Goal: Transaction & Acquisition: Download file/media

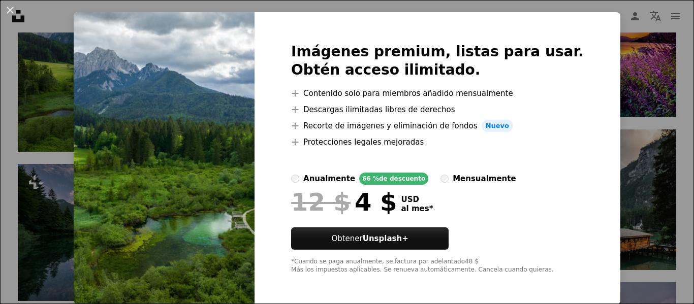
scroll to position [22, 0]
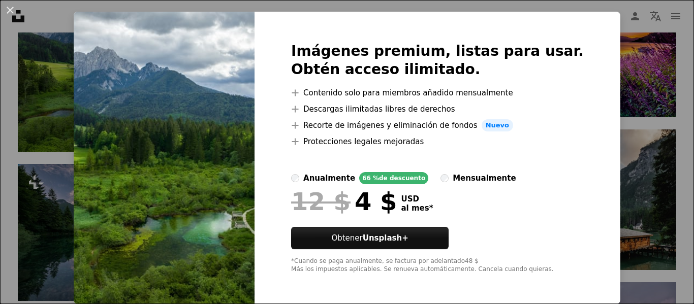
click at [139, 104] on img at bounding box center [164, 158] width 181 height 293
click at [633, 36] on div "An X shape Imágenes premium, listas para usar. Obtén acceso ilimitado. A plus s…" at bounding box center [347, 152] width 694 height 304
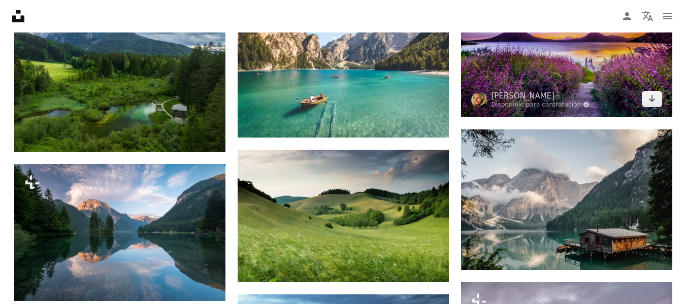
drag, startPoint x: 633, startPoint y: 36, endPoint x: 497, endPoint y: 54, distance: 137.4
click at [497, 54] on img at bounding box center [566, 47] width 211 height 141
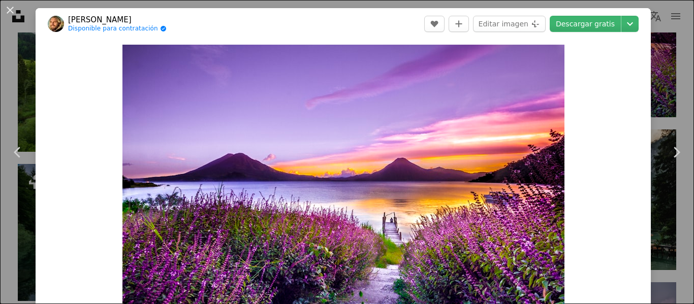
click at [606, 96] on div "Zoom in" at bounding box center [343, 192] width 615 height 305
click at [579, 19] on link "Descargar gratis" at bounding box center [585, 24] width 71 height 16
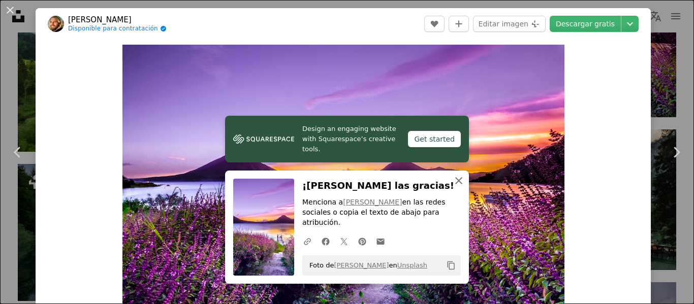
click at [453, 187] on icon "An X shape" at bounding box center [459, 181] width 12 height 12
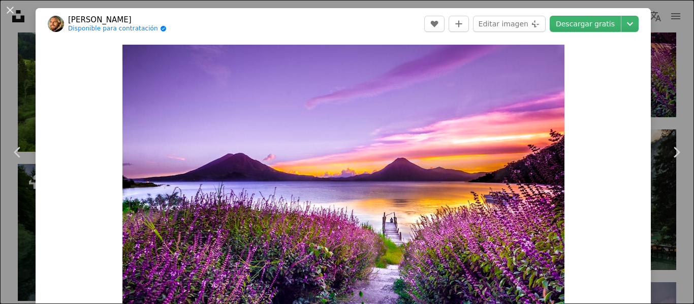
click at [666, 69] on div "An X shape Chevron left Chevron right [PERSON_NAME] Disponible para contratació…" at bounding box center [347, 152] width 694 height 304
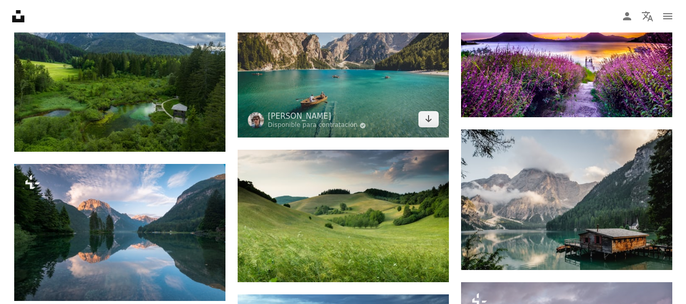
click at [359, 112] on img at bounding box center [343, 67] width 211 height 141
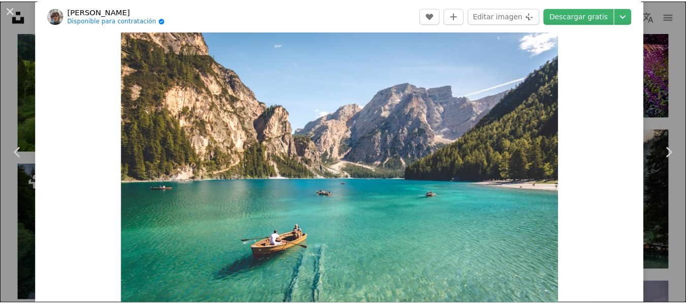
scroll to position [20, 0]
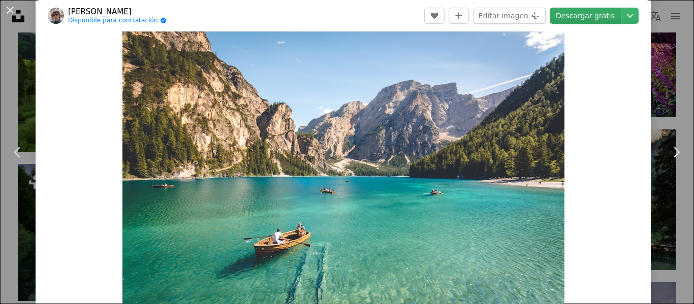
click at [596, 9] on link "Descargar gratis" at bounding box center [585, 16] width 71 height 16
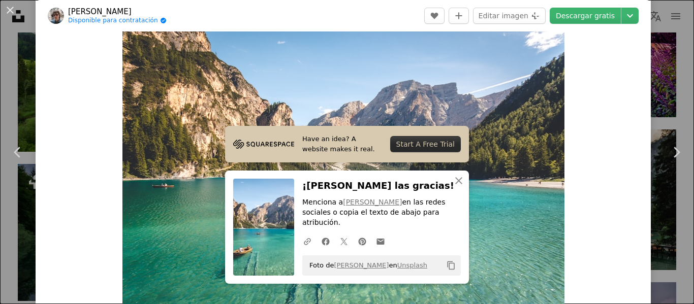
click at [588, 153] on div "Zoom in" at bounding box center [343, 171] width 615 height 305
click at [659, 22] on div "An X shape Chevron left Chevron right [PERSON_NAME] Disponible para contratació…" at bounding box center [347, 152] width 694 height 304
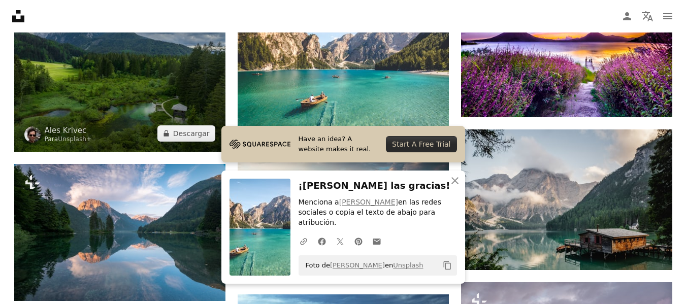
click at [175, 100] on img at bounding box center [119, 74] width 211 height 156
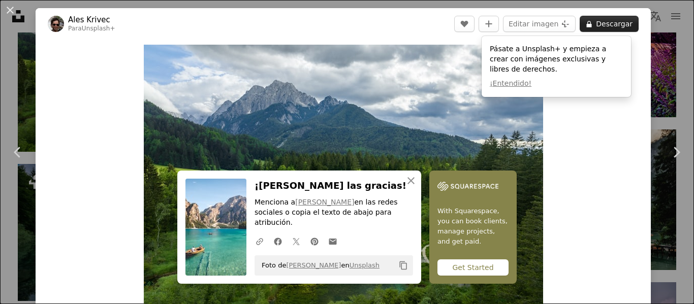
click at [599, 20] on button "A lock Descargar" at bounding box center [609, 24] width 59 height 16
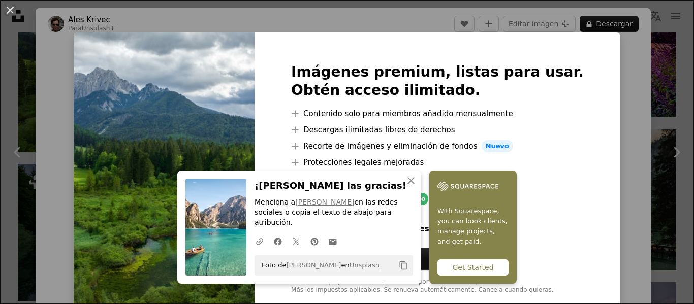
click at [605, 67] on div "An X shape Imágenes premium, listas para usar. Obtén acceso ilimitado. A plus s…" at bounding box center [347, 152] width 694 height 304
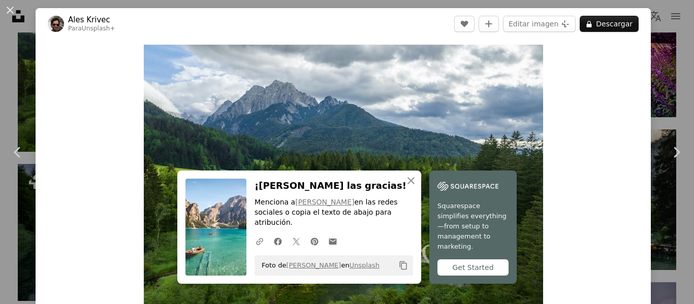
click at [653, 47] on div "An X shape Chevron left Chevron right Ales Krivec Para Unsplash+ A heart A plus…" at bounding box center [347, 152] width 694 height 304
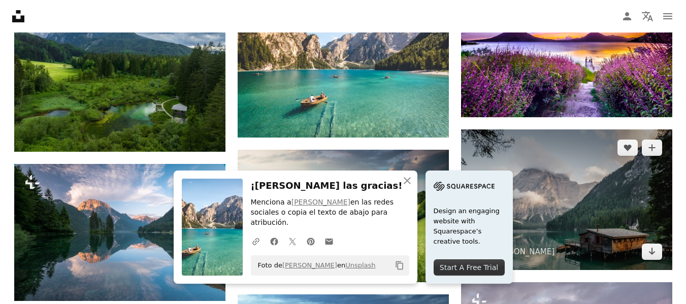
click at [614, 203] on img at bounding box center [566, 200] width 211 height 141
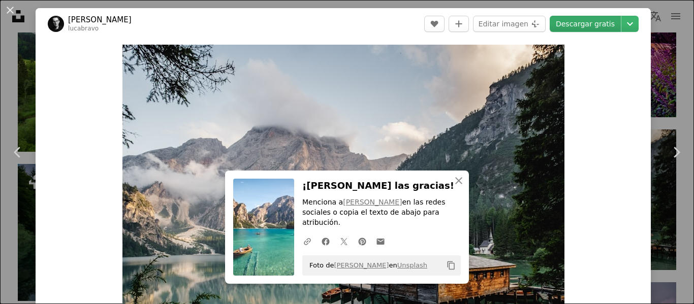
click at [581, 23] on link "Descargar gratis" at bounding box center [585, 24] width 71 height 16
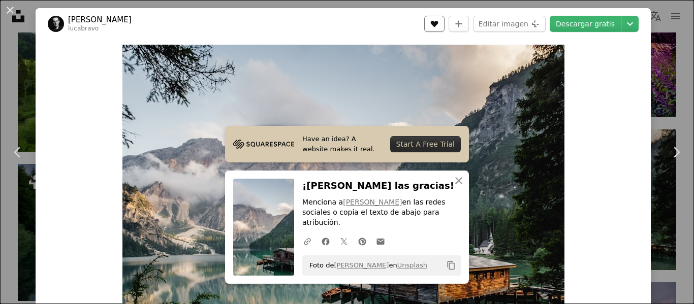
click at [430, 21] on button "A heart" at bounding box center [434, 24] width 20 height 16
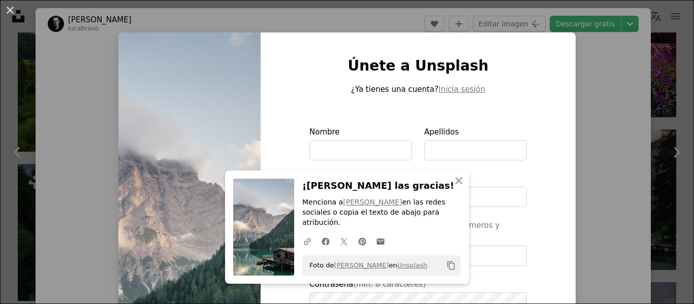
click at [645, 62] on div "An X shape Únete a Unsplash ¿Ya tienes una cuenta? Inicia sesión Nombre Apellid…" at bounding box center [347, 152] width 694 height 304
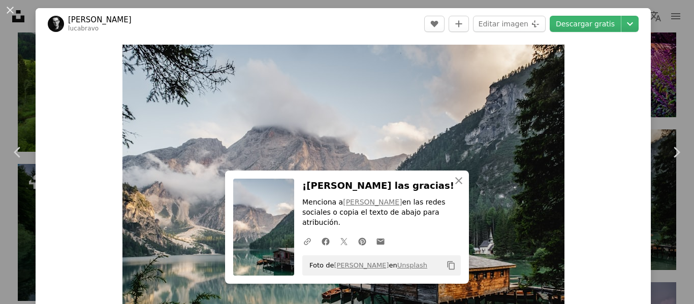
click at [655, 84] on div "An X shape Chevron left Chevron right [PERSON_NAME] lucabravo A heart A plus si…" at bounding box center [347, 152] width 694 height 304
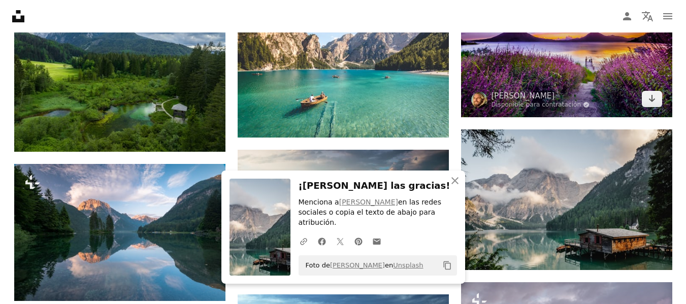
click at [655, 84] on img at bounding box center [566, 47] width 211 height 141
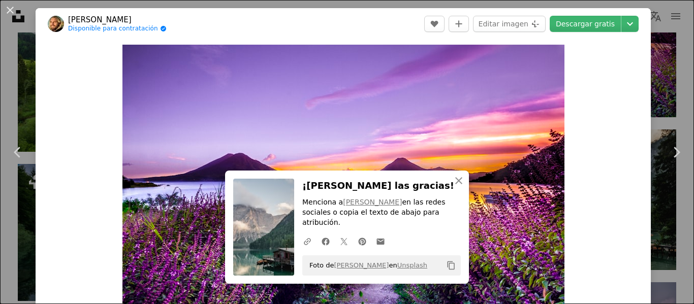
click at [642, 60] on div "Zoom in" at bounding box center [343, 192] width 615 height 305
click at [657, 93] on div "An X shape Chevron left Chevron right [PERSON_NAME] Disponible para contratació…" at bounding box center [347, 152] width 694 height 304
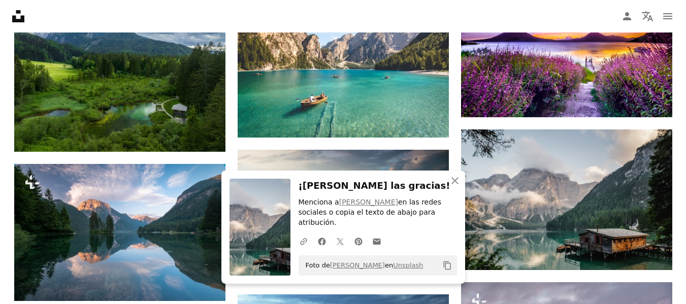
click at [455, 147] on div "Plus sign for Unsplash+ A heart A plus sign [PERSON_NAME] Para Unsplash+ A lock…" at bounding box center [343, 269] width 659 height 1156
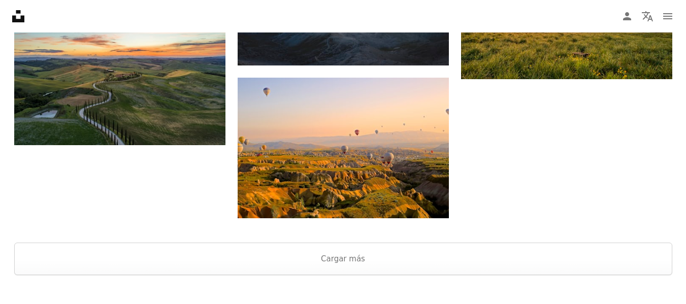
scroll to position [1219, 0]
